Goal: Information Seeking & Learning: Learn about a topic

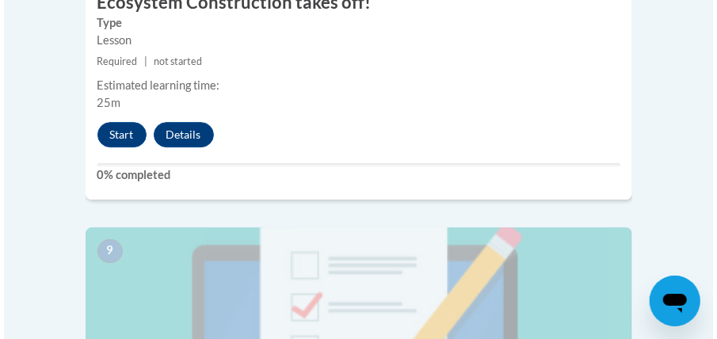
scroll to position [3801, 0]
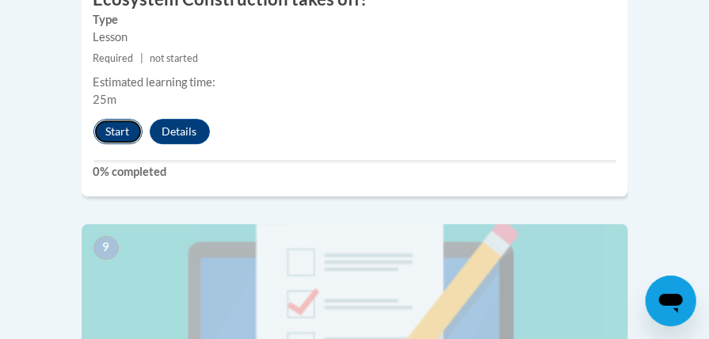
click at [116, 119] on button "Start" at bounding box center [117, 131] width 49 height 25
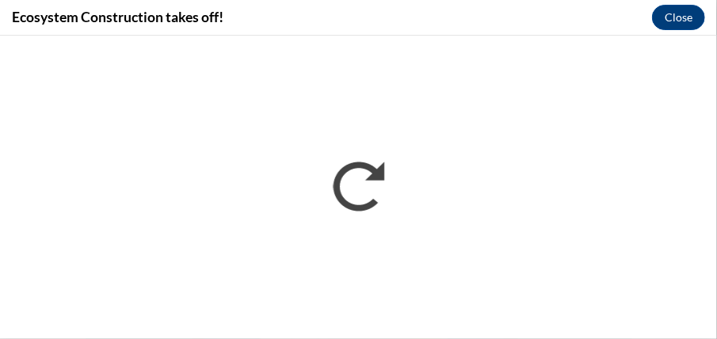
scroll to position [0, 0]
